Goal: Information Seeking & Learning: Learn about a topic

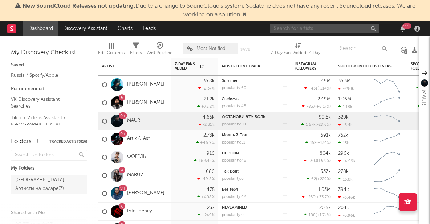
click at [291, 31] on input "text" at bounding box center [324, 28] width 109 height 9
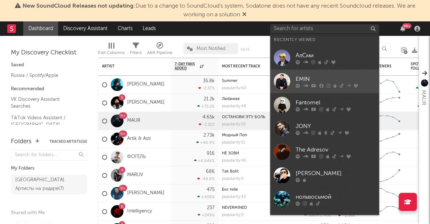
click at [300, 77] on div "EMIN" at bounding box center [335, 79] width 80 height 9
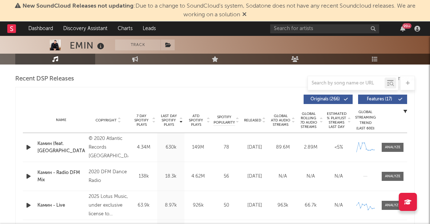
select select "6m"
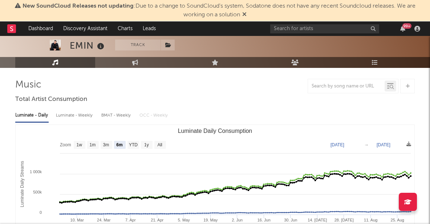
scroll to position [42, 0]
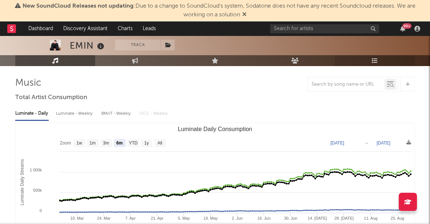
click at [374, 61] on icon at bounding box center [374, 61] width 6 height 6
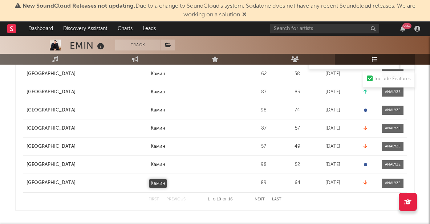
scroll to position [213, 0]
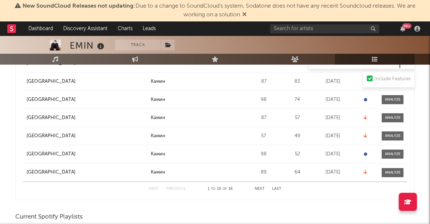
click at [260, 187] on button "Next" at bounding box center [259, 189] width 10 height 4
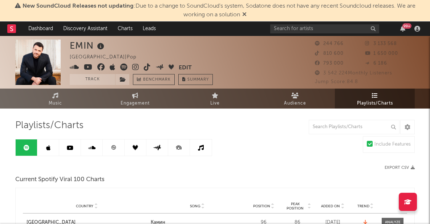
scroll to position [0, 0]
click at [52, 144] on link at bounding box center [48, 147] width 22 height 16
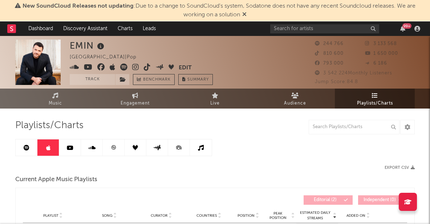
click at [68, 149] on icon at bounding box center [70, 148] width 7 height 6
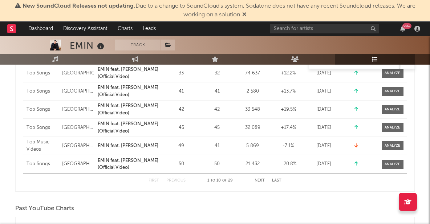
scroll to position [239, 0]
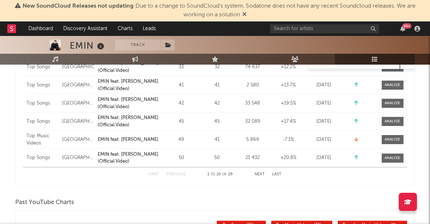
click at [259, 174] on button "Next" at bounding box center [259, 174] width 10 height 4
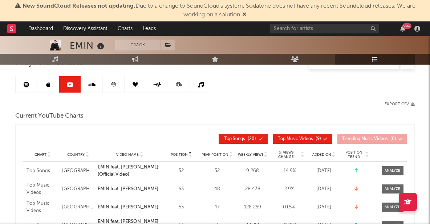
scroll to position [55, 0]
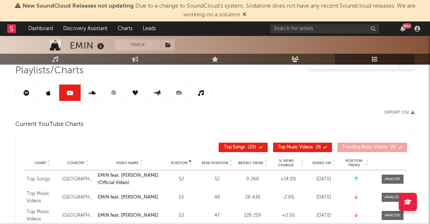
click at [107, 90] on link at bounding box center [114, 93] width 22 height 16
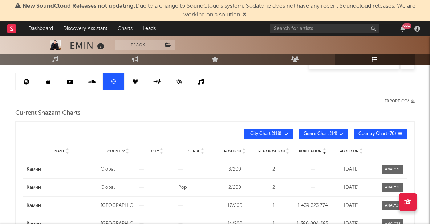
scroll to position [40, 0]
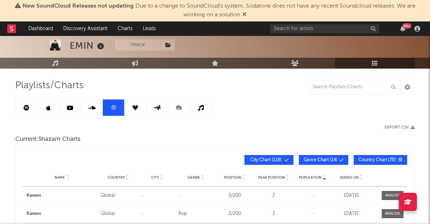
click at [160, 107] on icon at bounding box center [157, 107] width 8 height 5
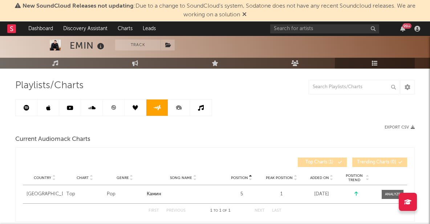
click at [136, 107] on icon at bounding box center [134, 107] width 5 height 5
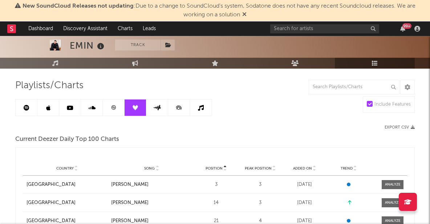
click at [149, 108] on link at bounding box center [157, 107] width 22 height 16
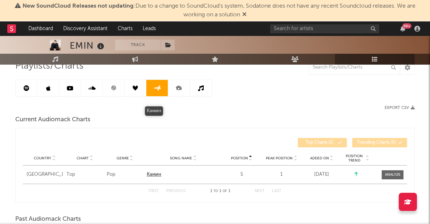
scroll to position [32, 0]
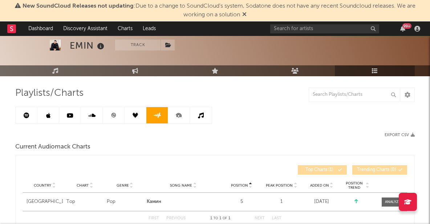
click at [201, 119] on link at bounding box center [201, 115] width 22 height 16
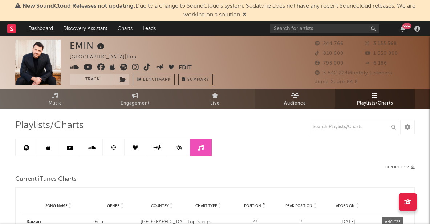
click at [287, 96] on link "Audience" at bounding box center [295, 99] width 80 height 20
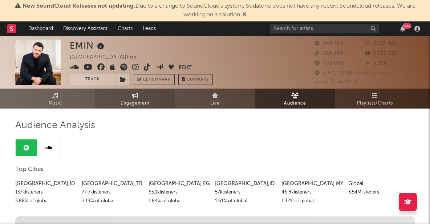
click at [129, 98] on link "Engagement" at bounding box center [135, 99] width 80 height 20
select select "1w"
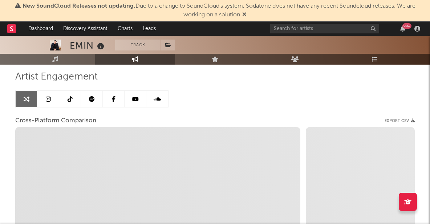
scroll to position [54, 0]
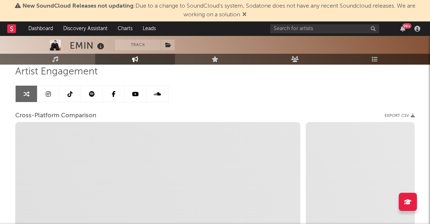
click at [50, 93] on icon at bounding box center [48, 94] width 5 height 6
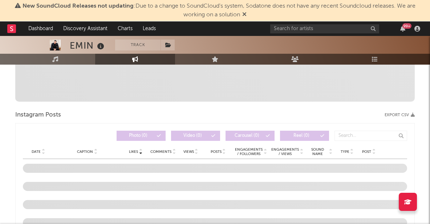
scroll to position [280, 0]
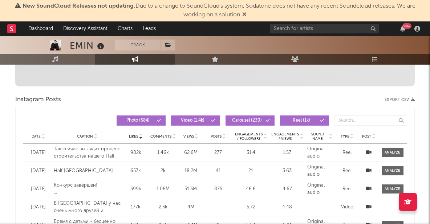
select select "6m"
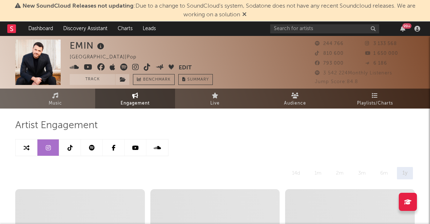
scroll to position [0, 0]
click at [93, 146] on icon at bounding box center [92, 148] width 6 height 6
